Goal: Find specific page/section: Find specific page/section

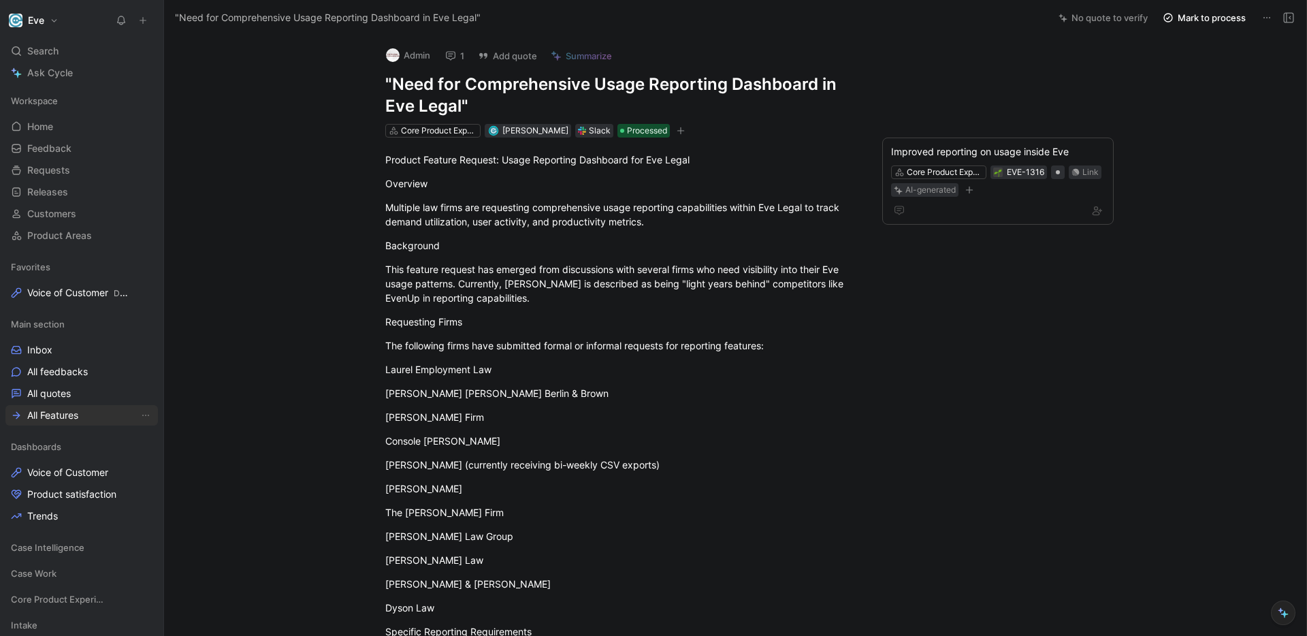
click at [61, 412] on span "All Features" at bounding box center [52, 415] width 51 height 14
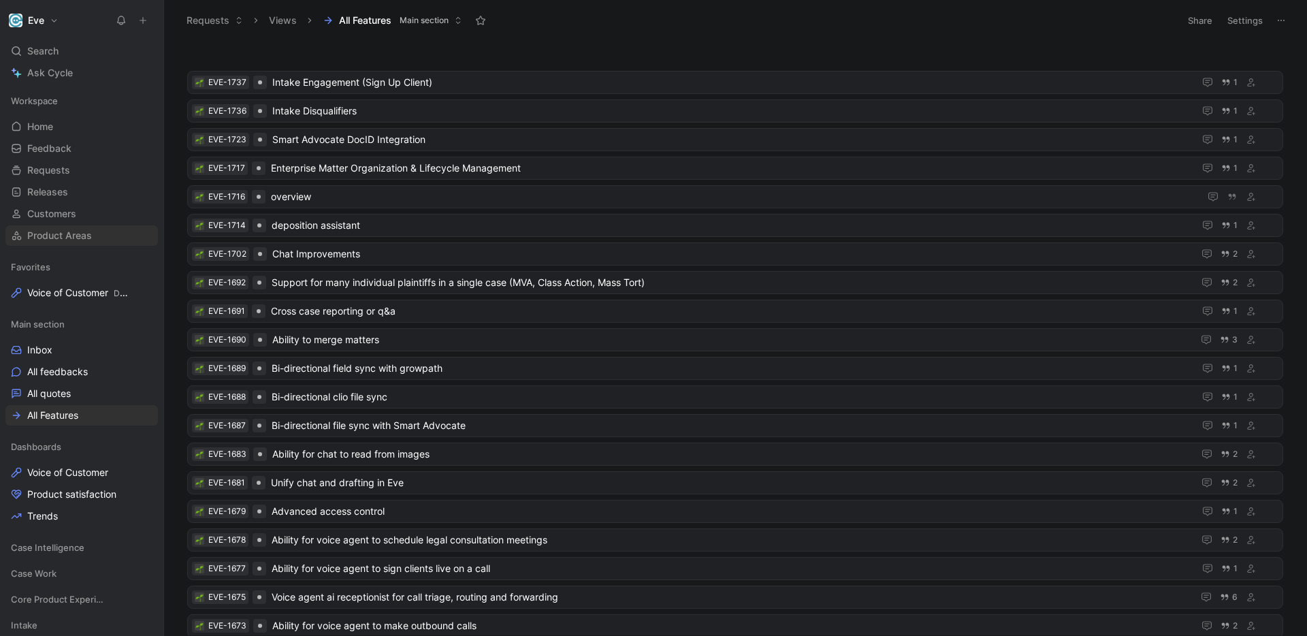
click at [53, 226] on link "Product Areas" at bounding box center [81, 235] width 152 height 20
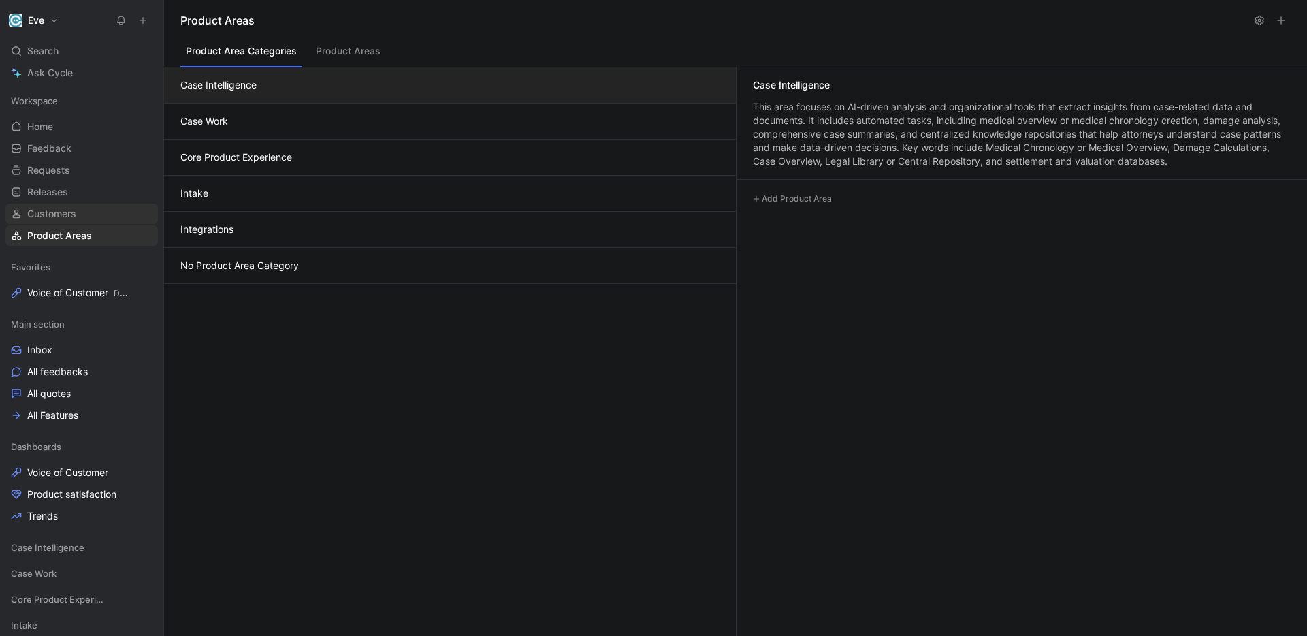
click at [54, 223] on link "Customers" at bounding box center [81, 214] width 152 height 20
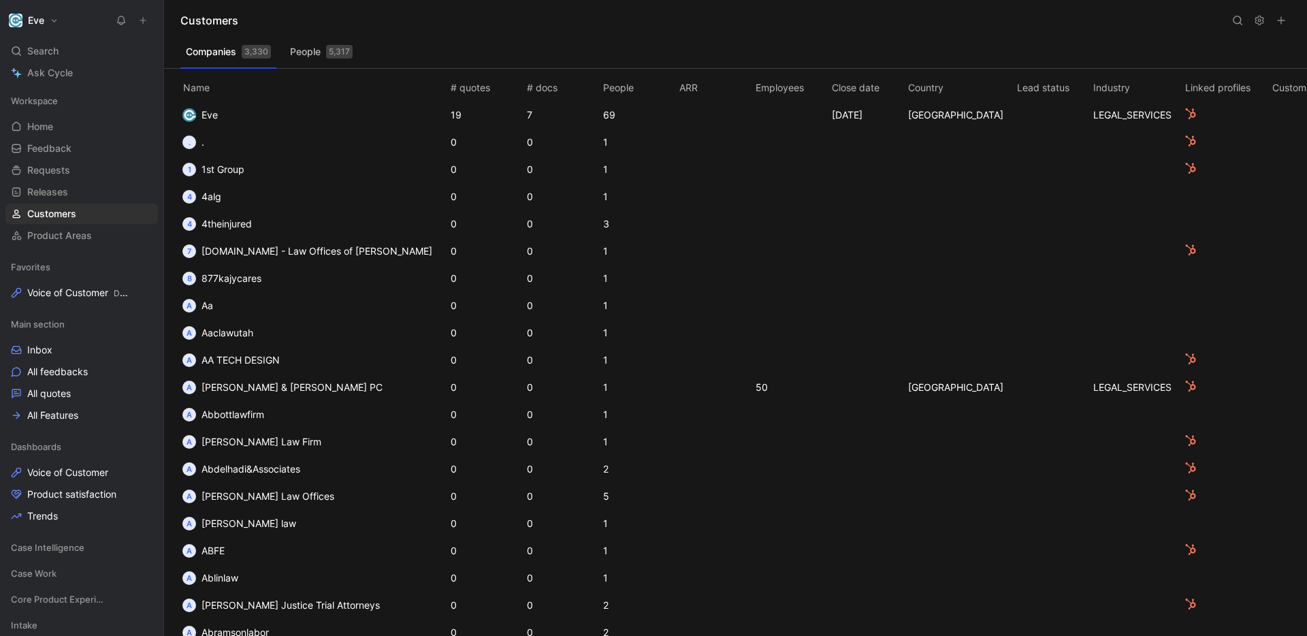
click at [1229, 21] on button at bounding box center [1237, 20] width 19 height 19
click at [1143, 26] on input at bounding box center [1149, 21] width 161 height 18
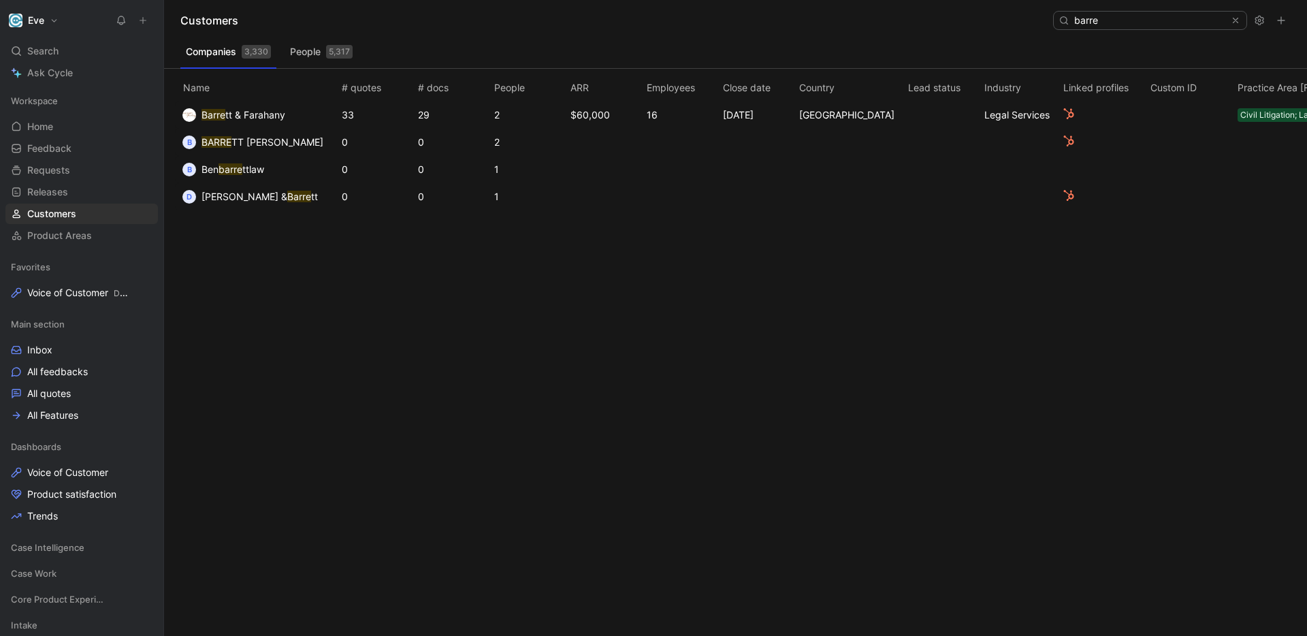
type input "barre"
click at [281, 114] on span "tt & Farahany" at bounding box center [255, 115] width 60 height 12
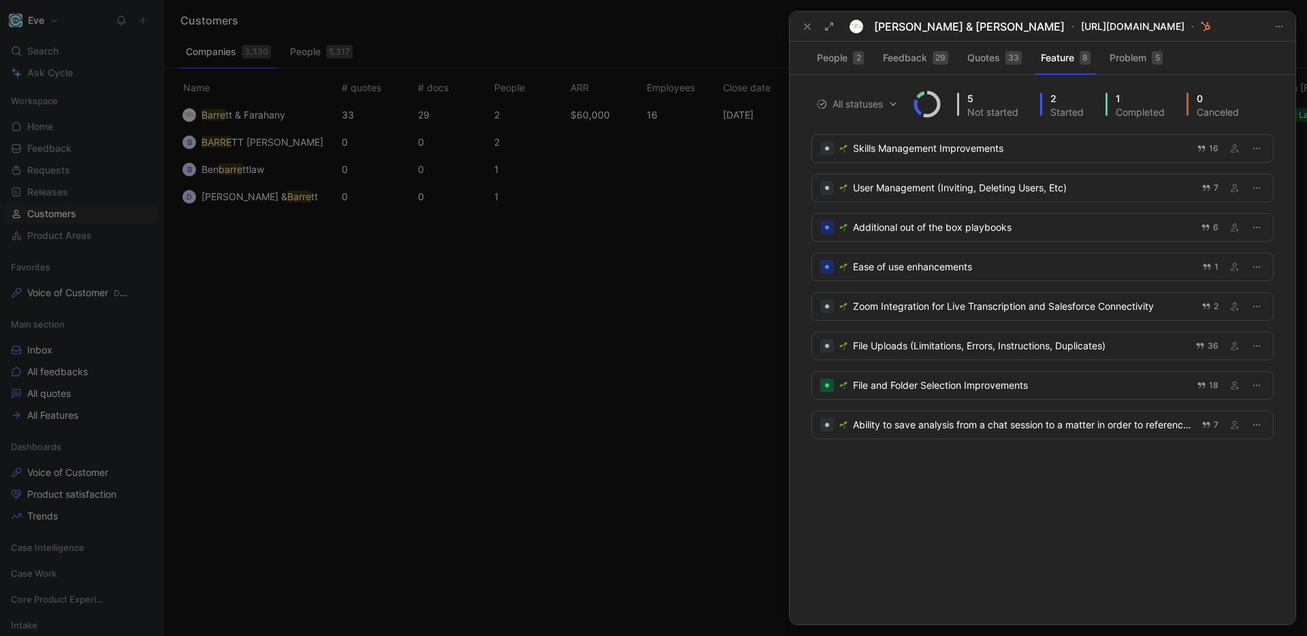
click at [607, 317] on div at bounding box center [653, 318] width 1307 height 636
